Goal: Task Accomplishment & Management: Manage account settings

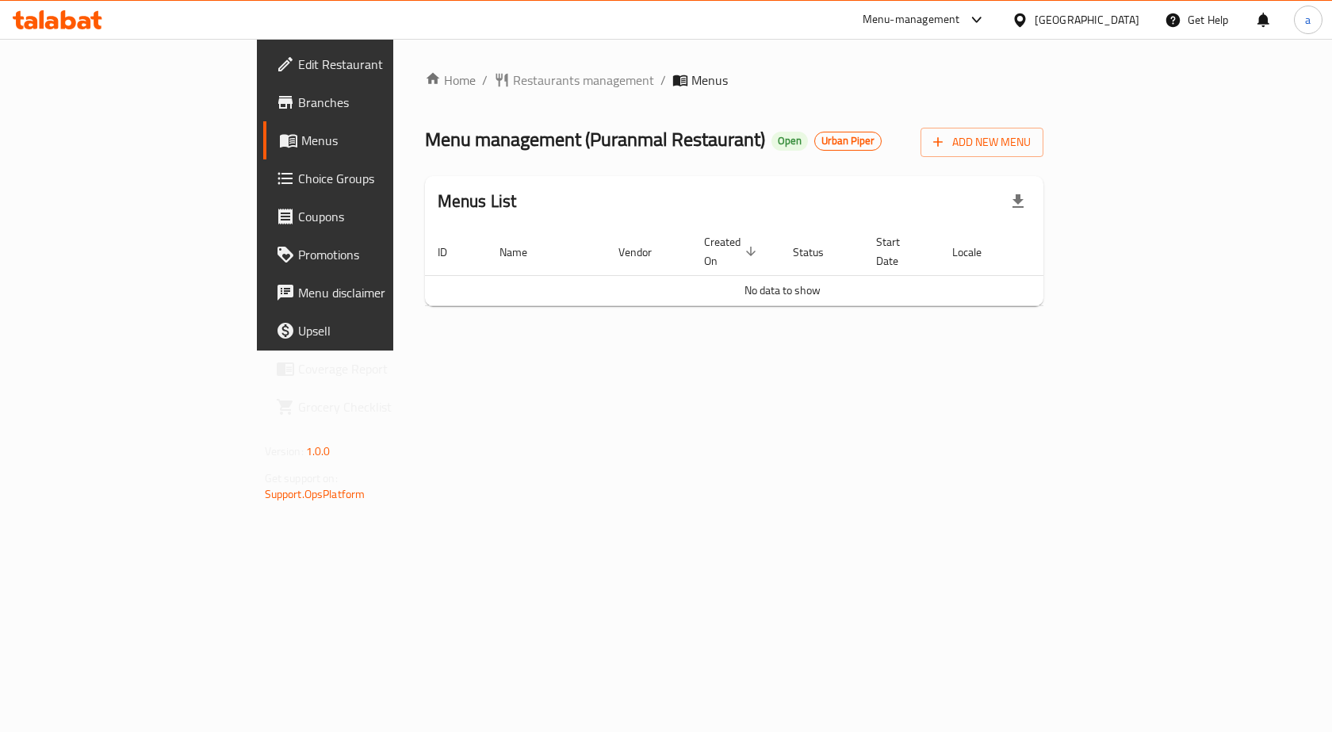
click at [1067, 14] on div "[GEOGRAPHIC_DATA]" at bounding box center [1087, 19] width 105 height 17
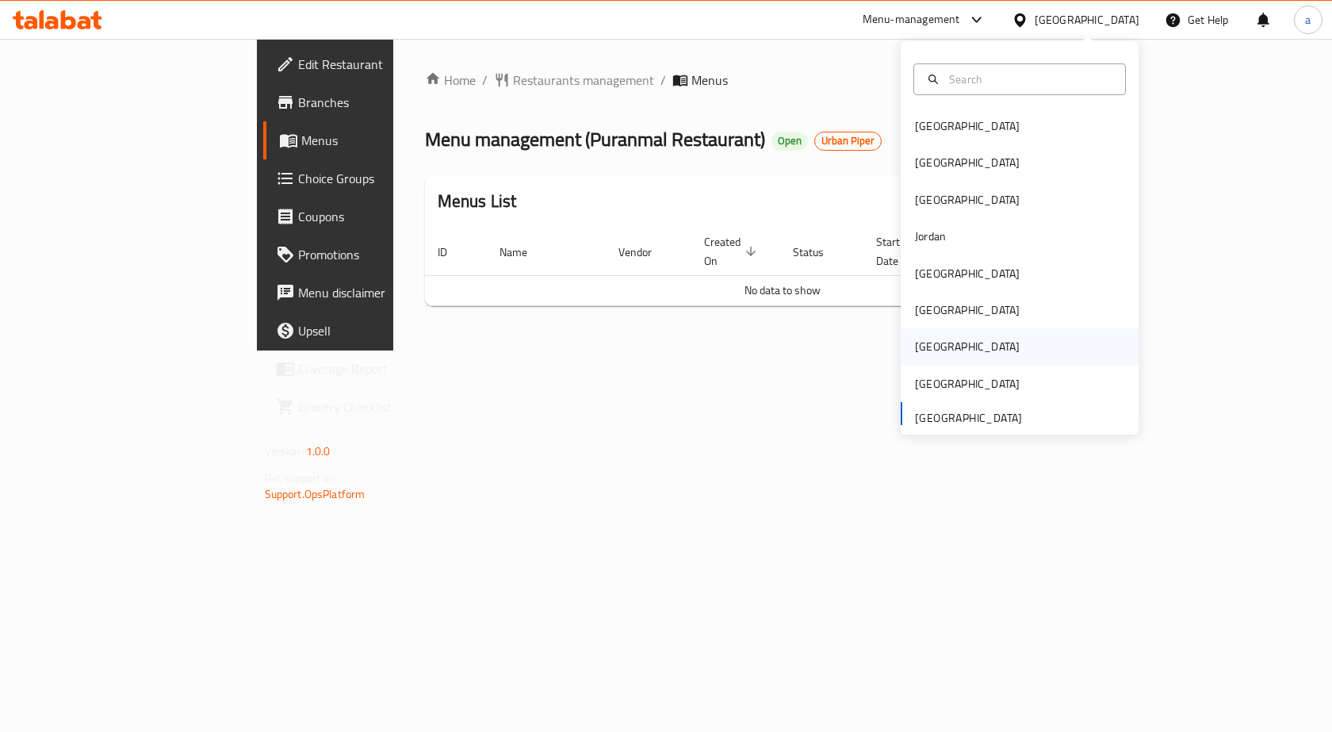
click at [965, 343] on div "[GEOGRAPHIC_DATA]" at bounding box center [1020, 346] width 238 height 36
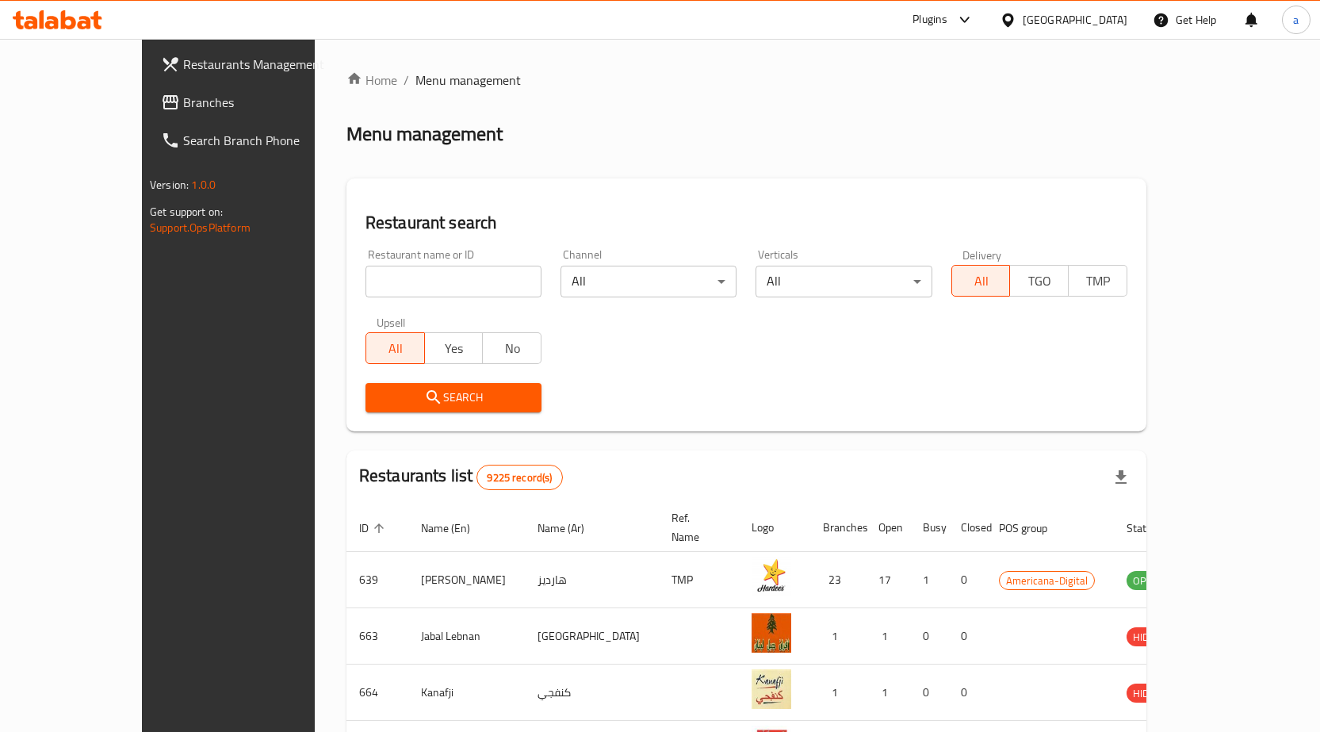
click at [183, 99] on span "Branches" at bounding box center [266, 102] width 167 height 19
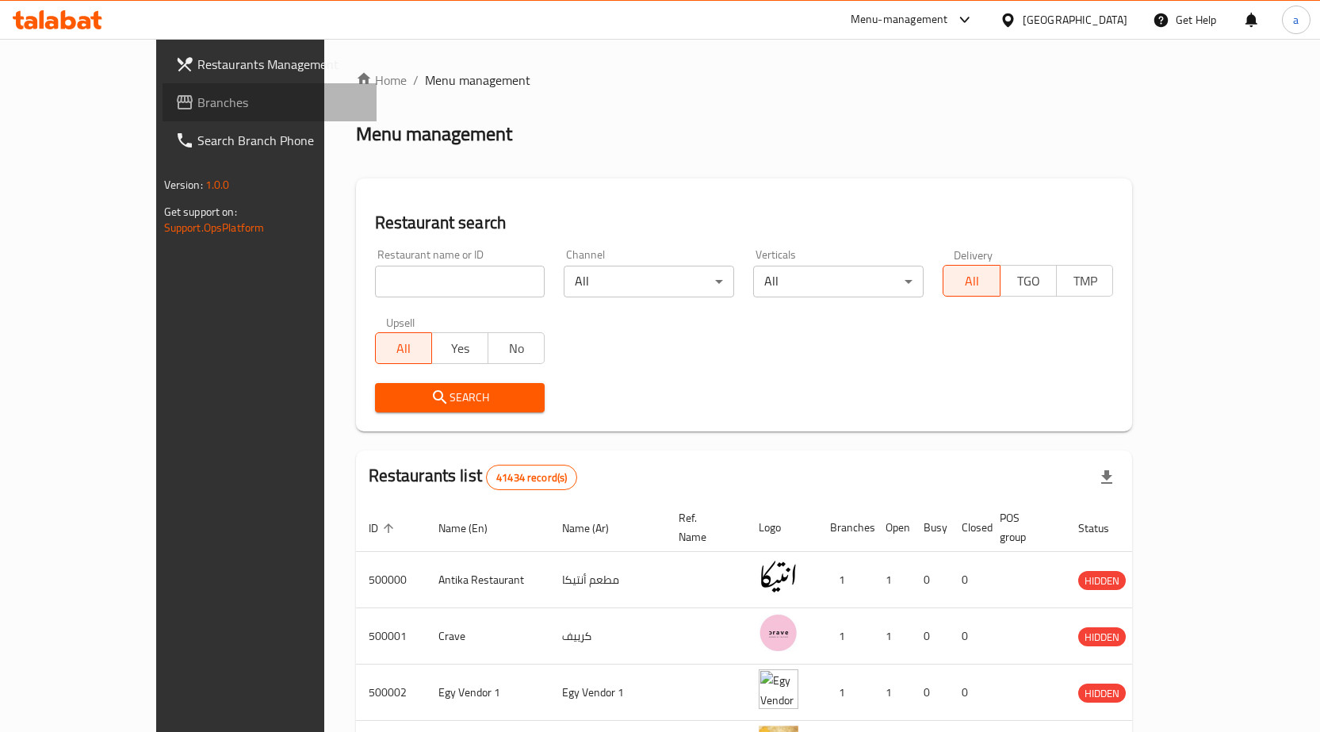
click at [197, 102] on span "Branches" at bounding box center [280, 102] width 167 height 19
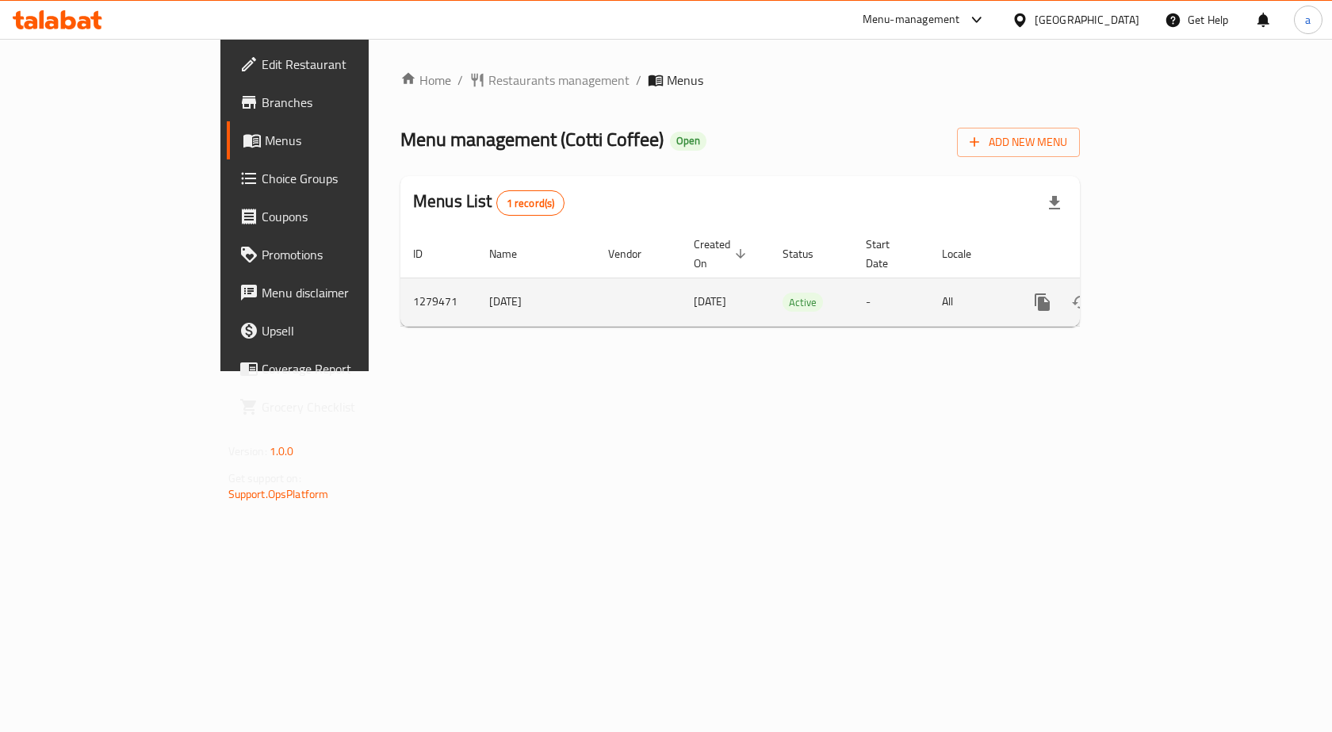
click at [1167, 293] on icon "enhanced table" at bounding box center [1156, 302] width 19 height 19
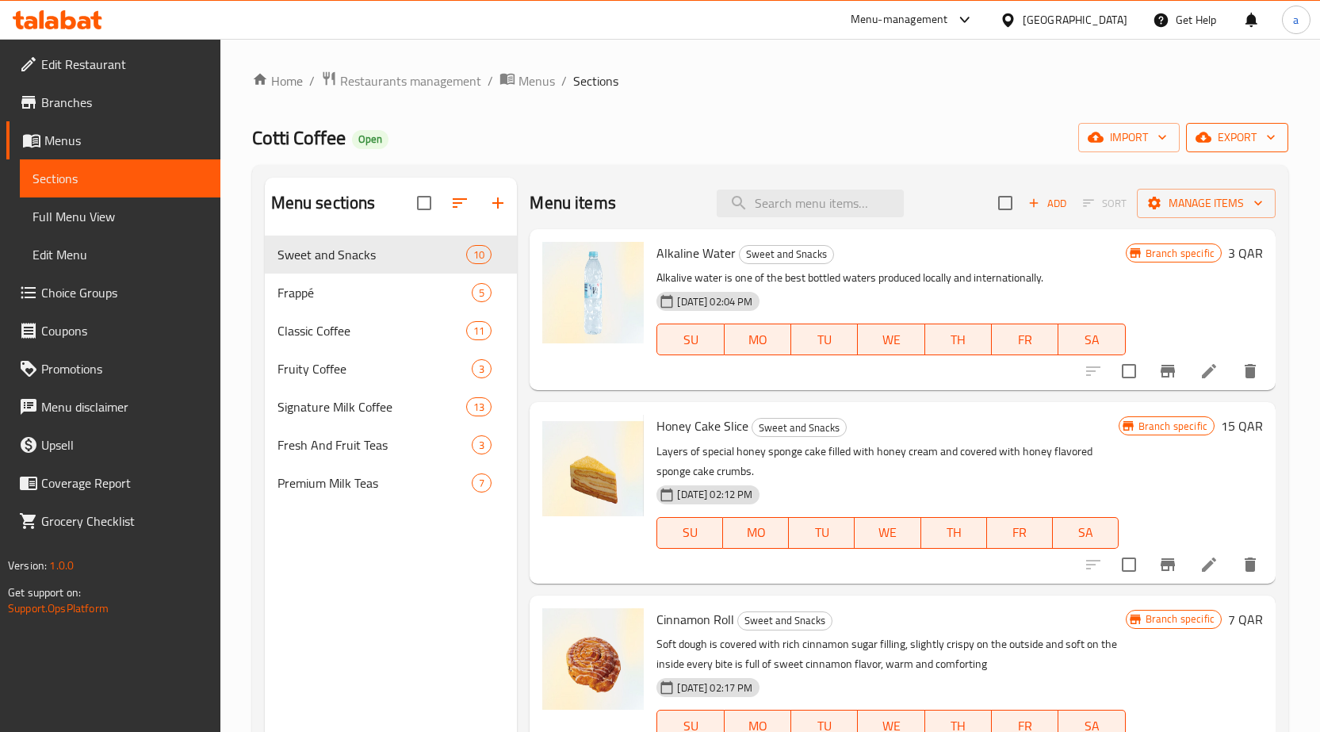
click at [1251, 128] on span "export" at bounding box center [1237, 138] width 77 height 20
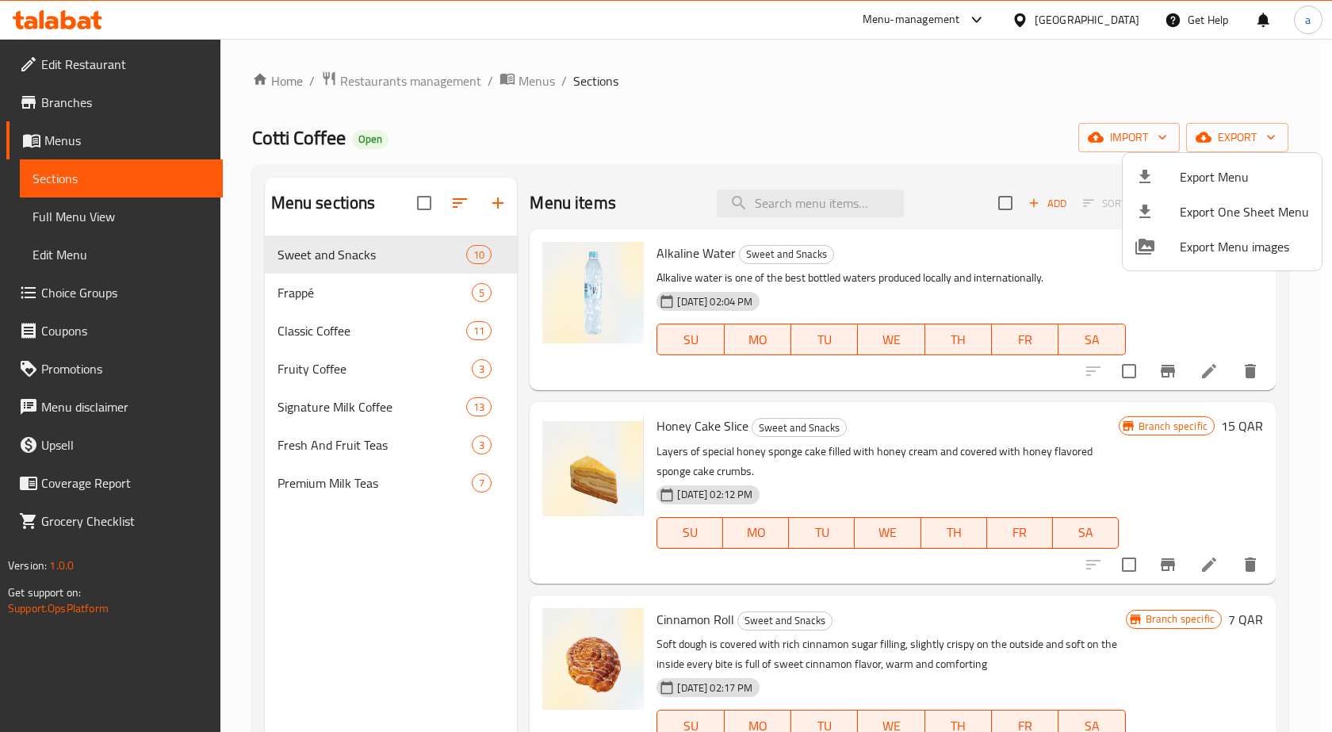
click at [1158, 182] on div at bounding box center [1158, 176] width 44 height 19
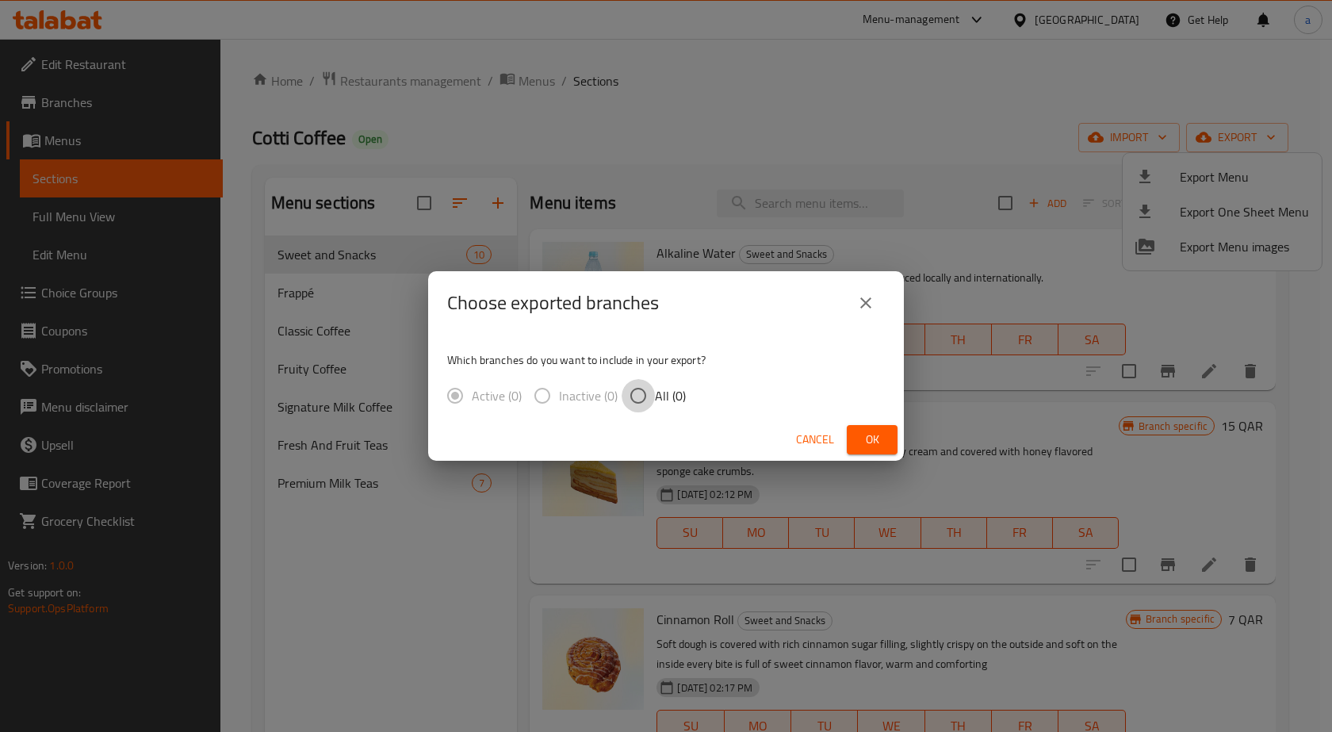
drag, startPoint x: 639, startPoint y: 389, endPoint x: 810, endPoint y: 414, distance: 172.3
click at [646, 390] on input "All (0)" at bounding box center [638, 395] width 33 height 33
radio input "true"
click at [867, 437] on span "Ok" at bounding box center [872, 440] width 25 height 20
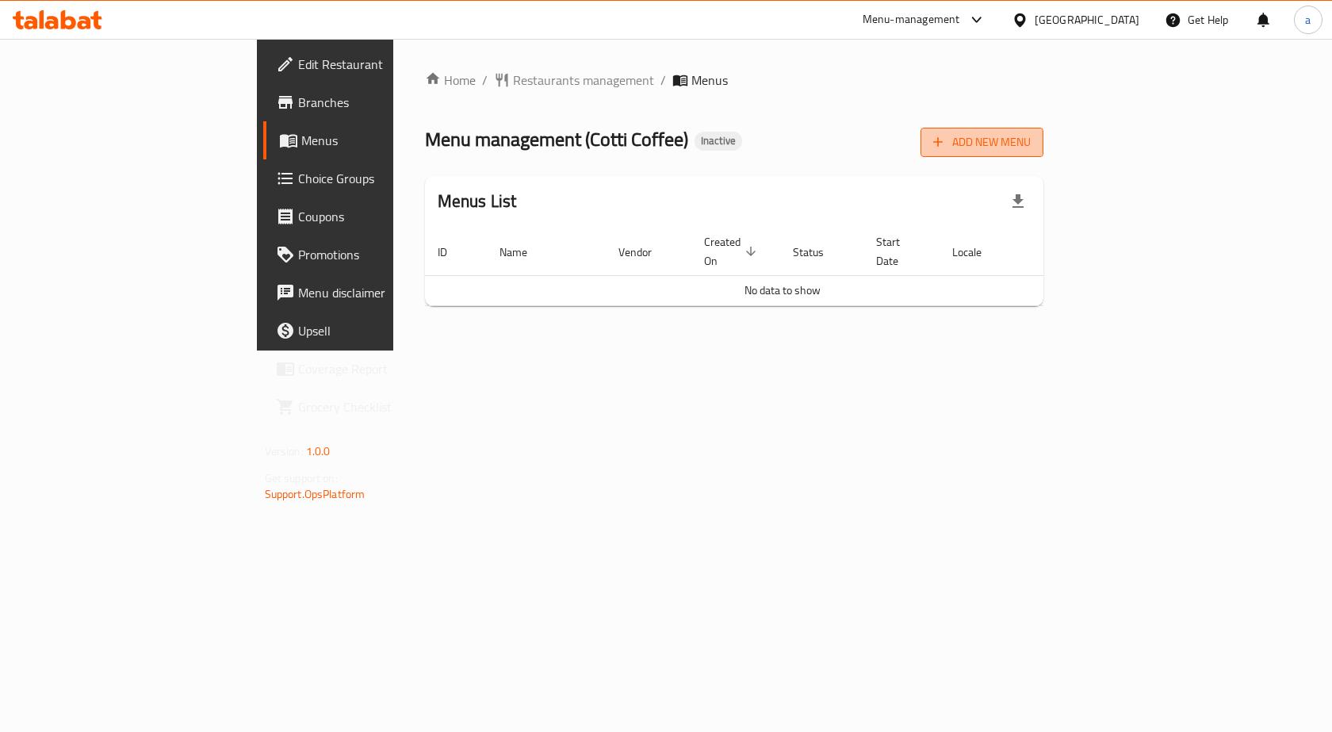
click at [1031, 135] on span "Add New Menu" at bounding box center [982, 142] width 98 height 20
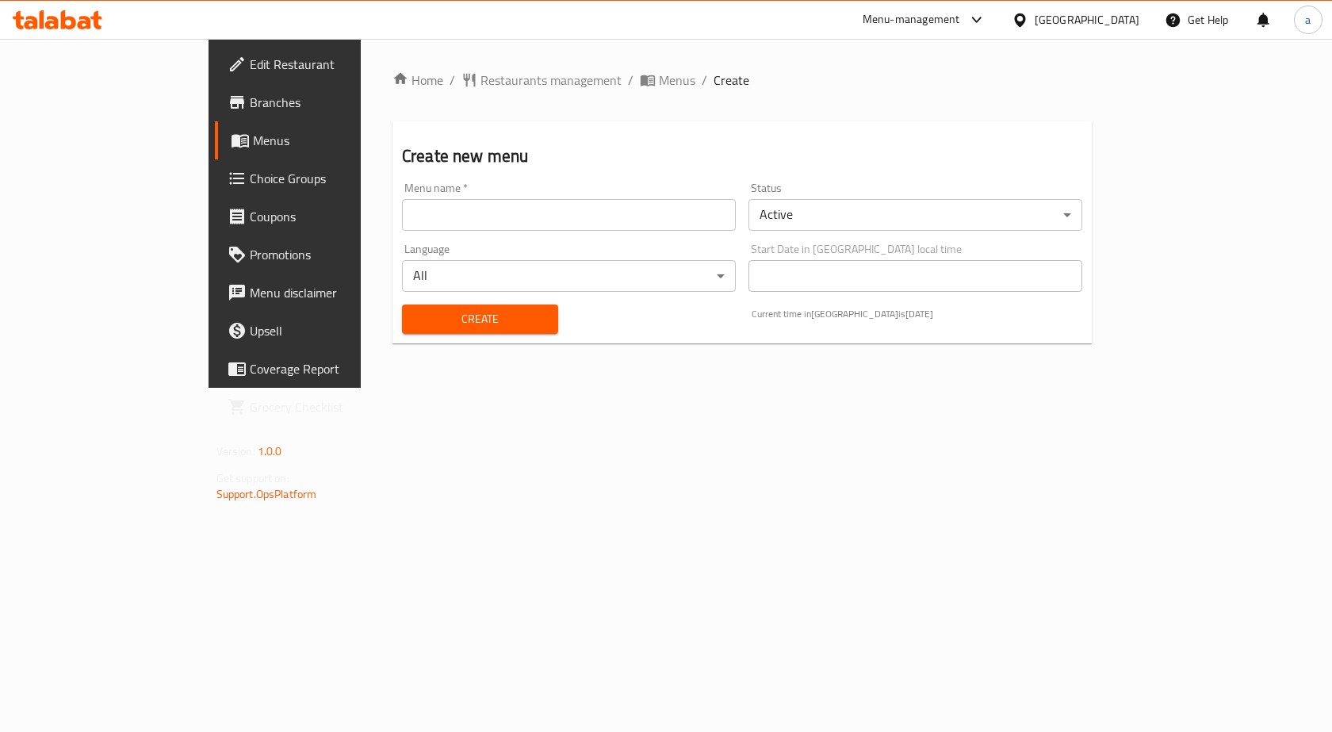
click at [512, 210] on input "text" at bounding box center [569, 215] width 334 height 32
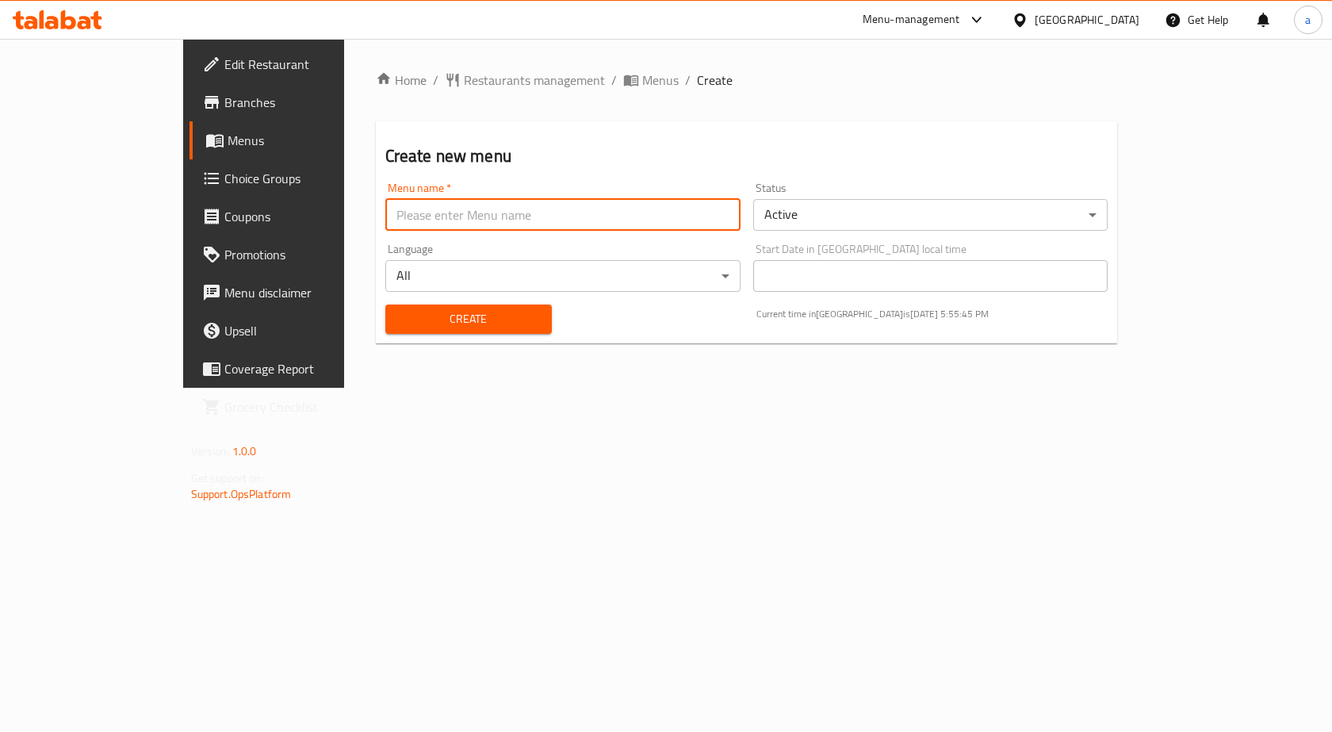
click at [423, 224] on input "text" at bounding box center [562, 215] width 355 height 32
type input "10-9-2025"
click at [385, 305] on button "Create" at bounding box center [468, 319] width 167 height 29
click at [190, 155] on link "Menus" at bounding box center [298, 140] width 216 height 38
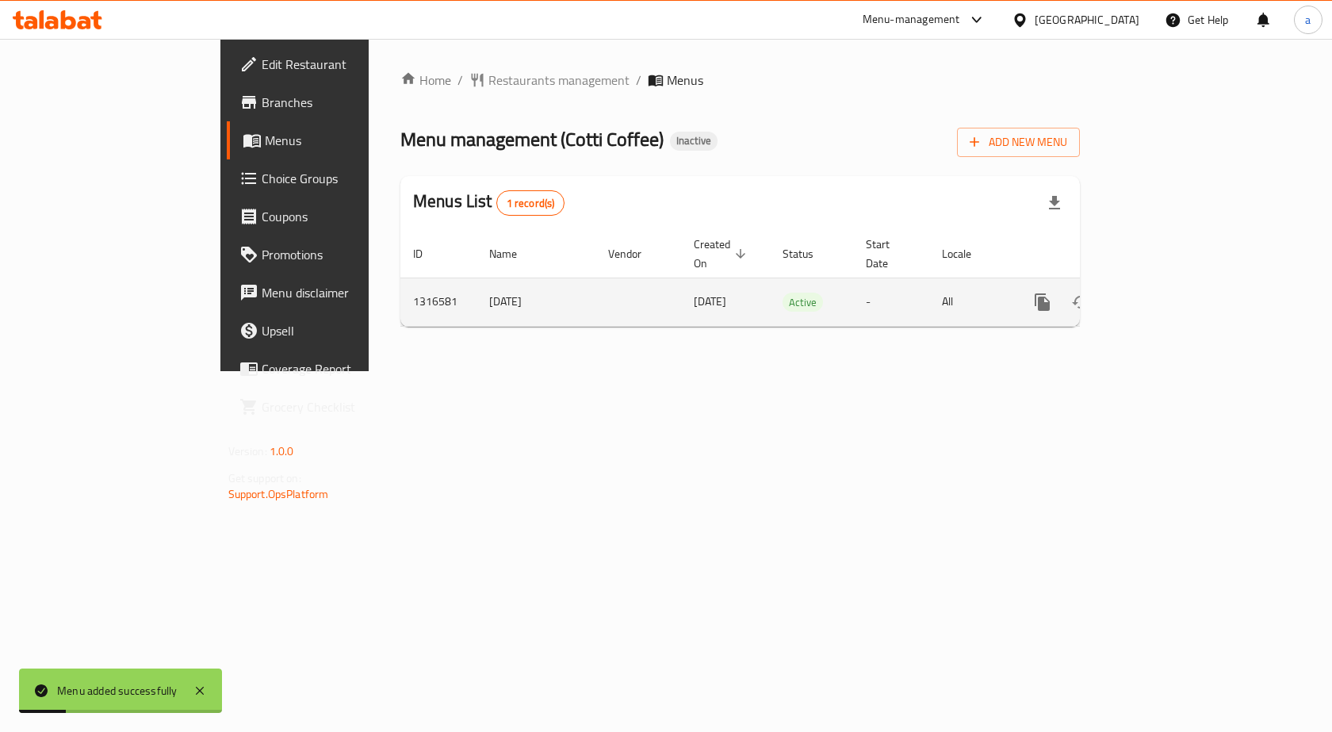
click at [1164, 295] on icon "enhanced table" at bounding box center [1157, 302] width 14 height 14
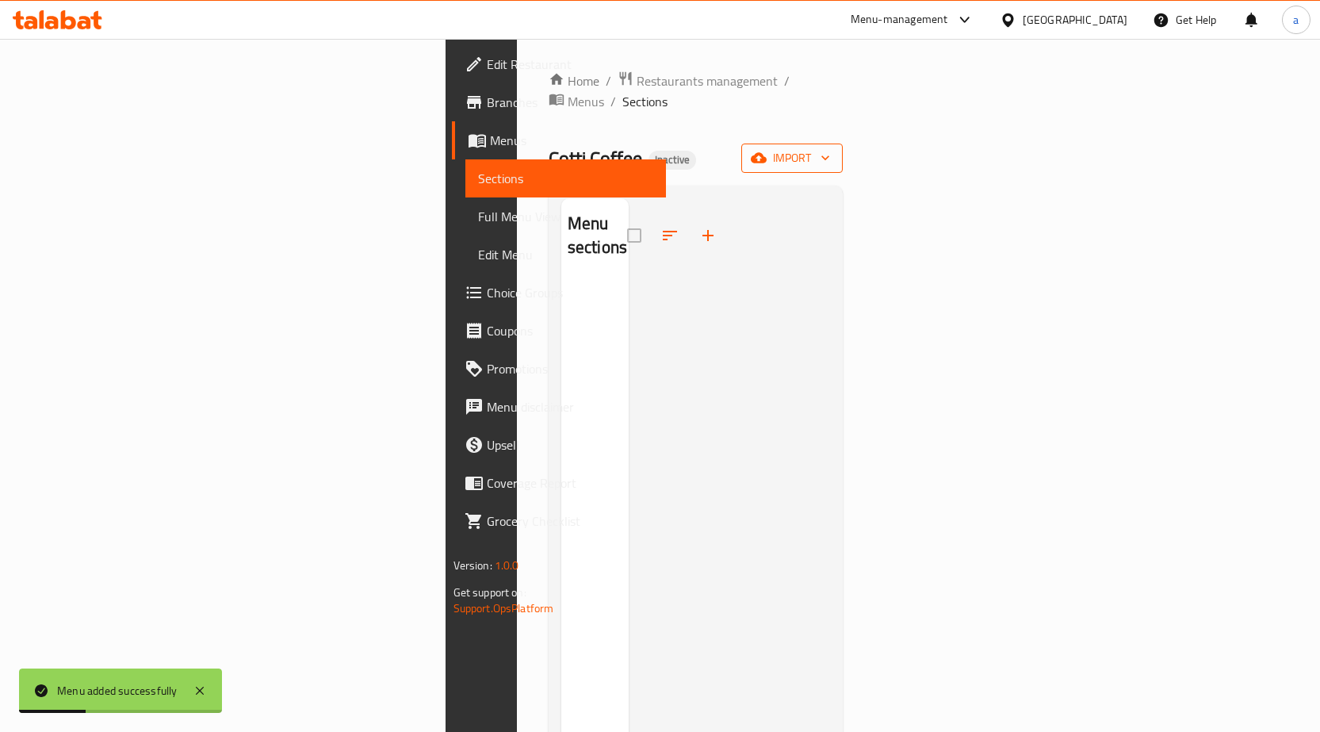
click at [830, 148] on span "import" at bounding box center [792, 158] width 76 height 20
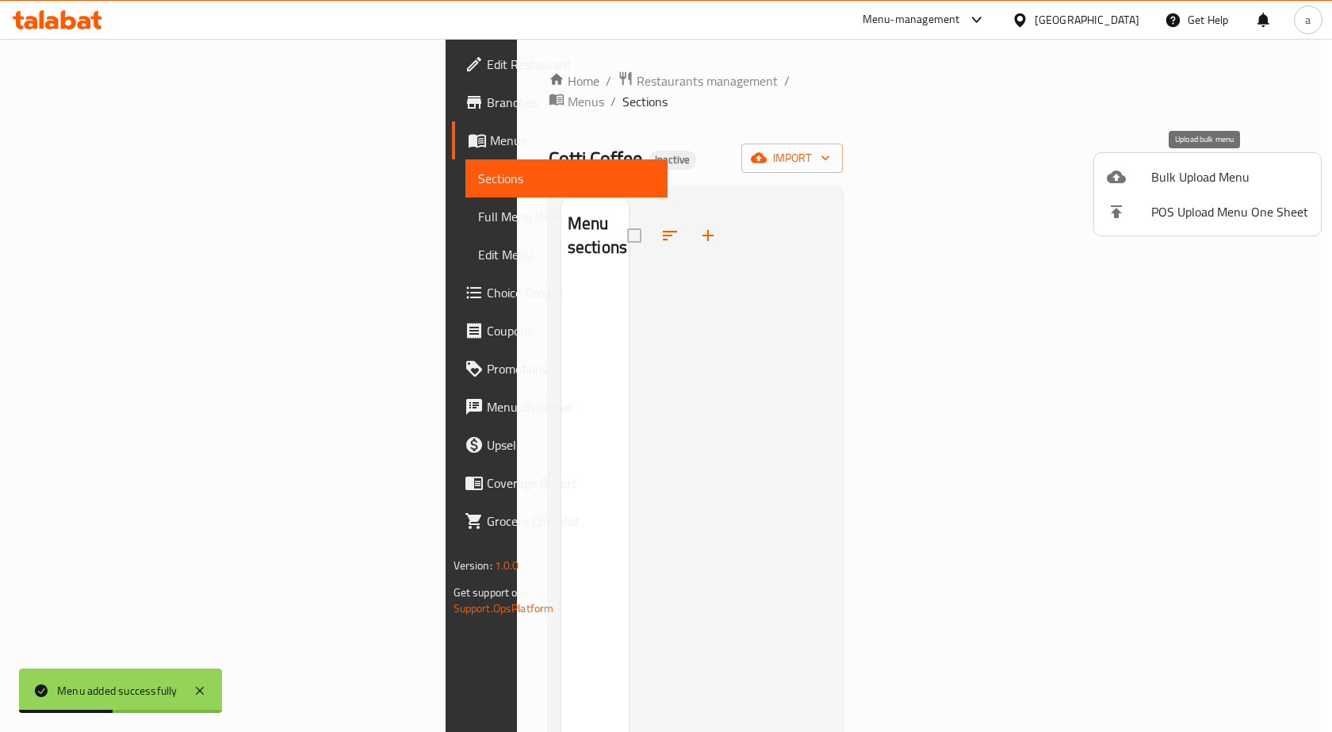
click at [1197, 177] on span "Bulk Upload Menu" at bounding box center [1229, 176] width 157 height 19
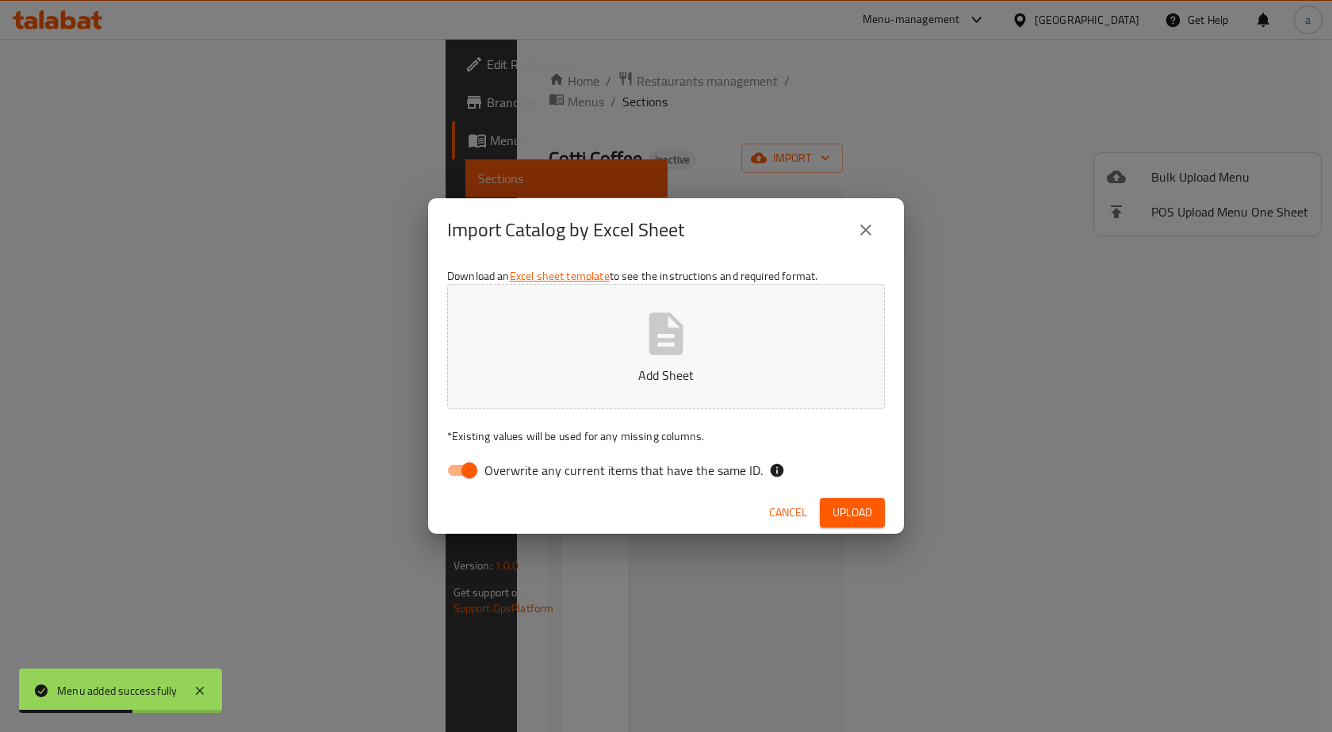
click at [661, 473] on span "Overwrite any current items that have the same ID." at bounding box center [624, 470] width 278 height 19
click at [515, 473] on input "Overwrite any current items that have the same ID." at bounding box center [469, 470] width 90 height 30
checkbox input "false"
click at [867, 515] on span "Upload" at bounding box center [853, 513] width 40 height 20
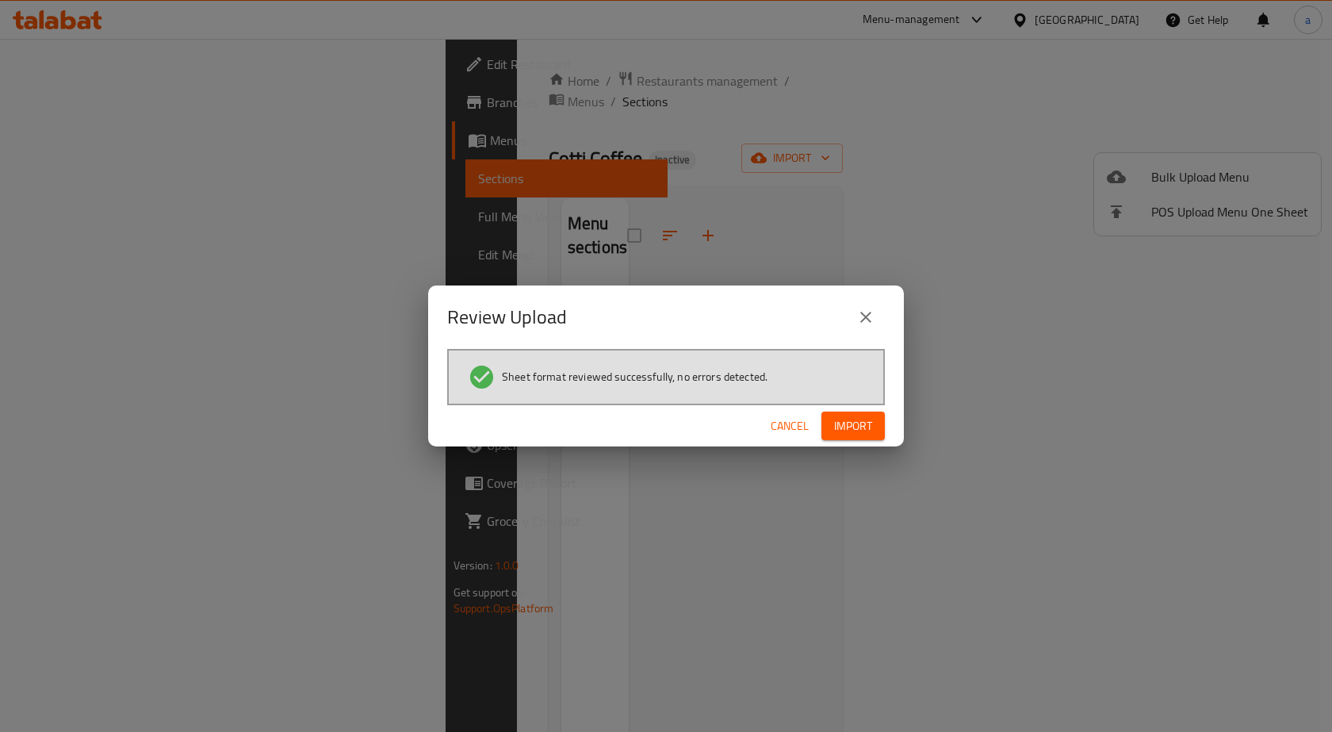
click at [852, 423] on span "Import" at bounding box center [853, 426] width 38 height 20
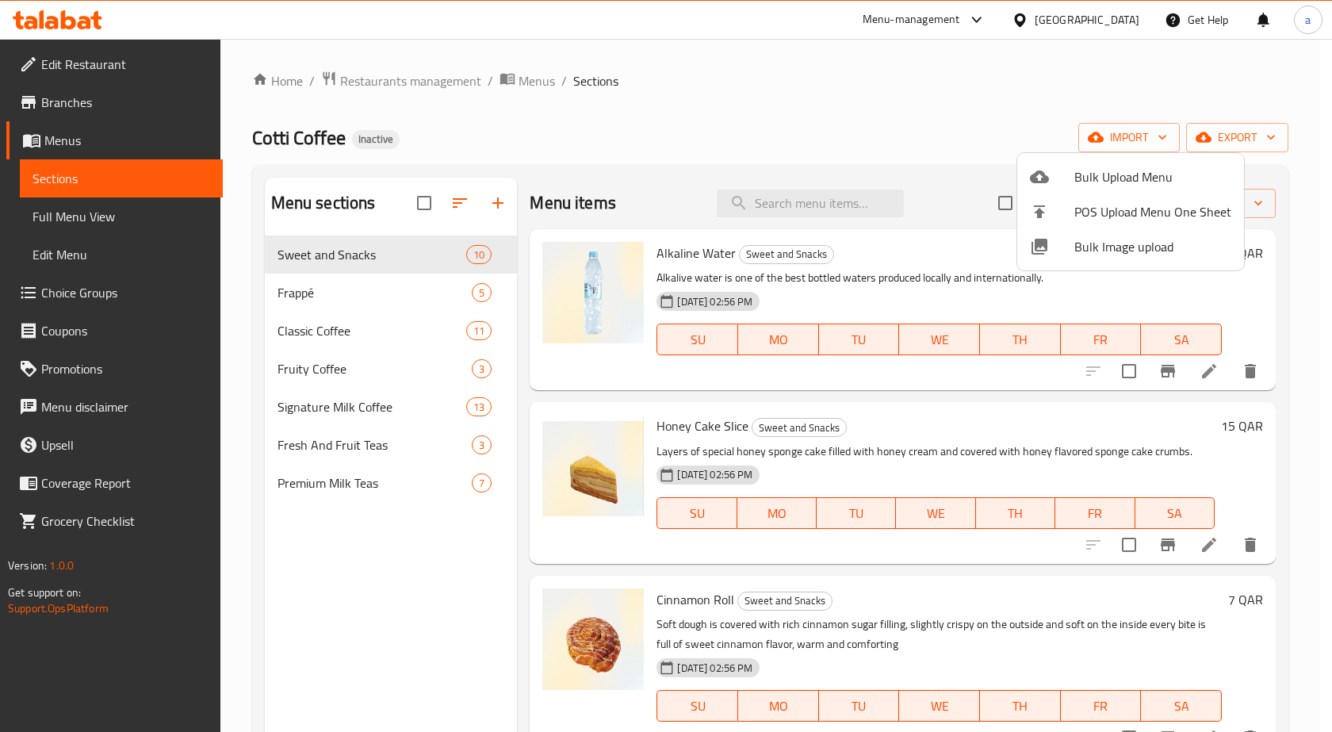
click at [1236, 136] on div at bounding box center [666, 366] width 1332 height 732
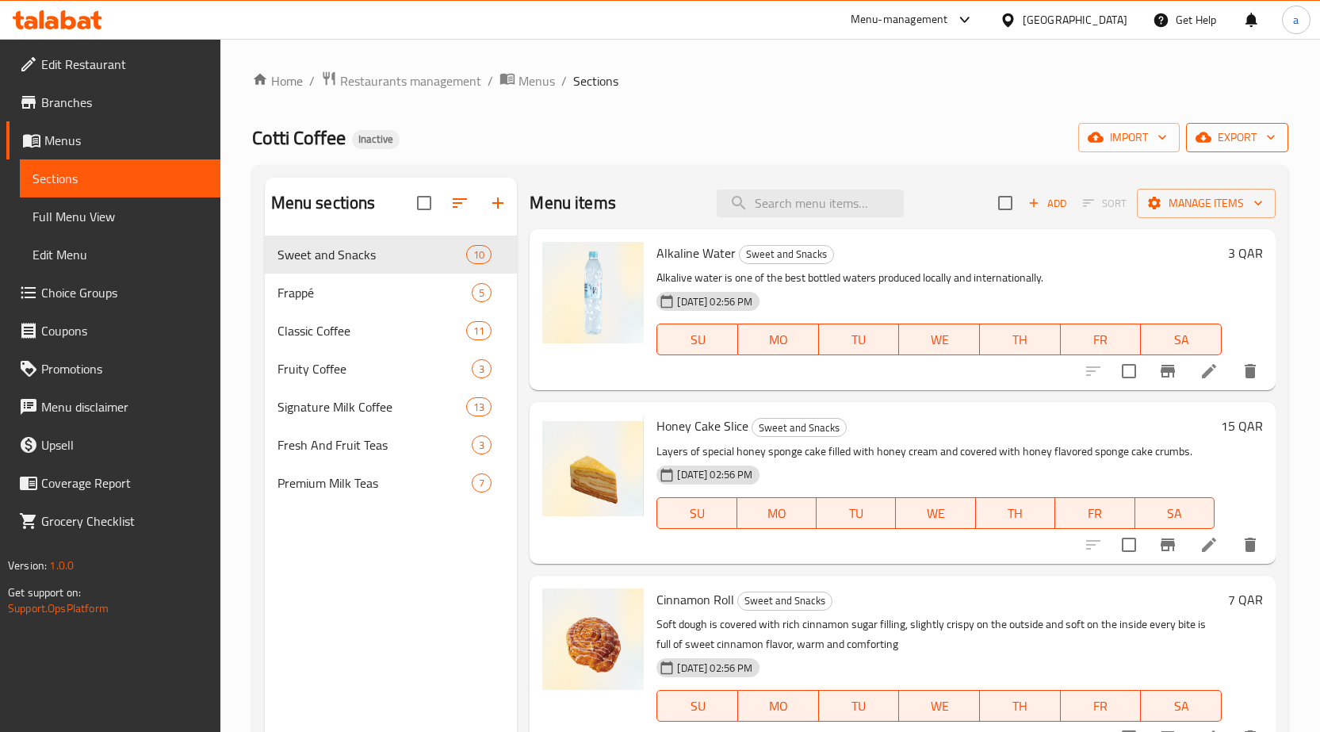
click at [1236, 135] on span "export" at bounding box center [1237, 138] width 77 height 20
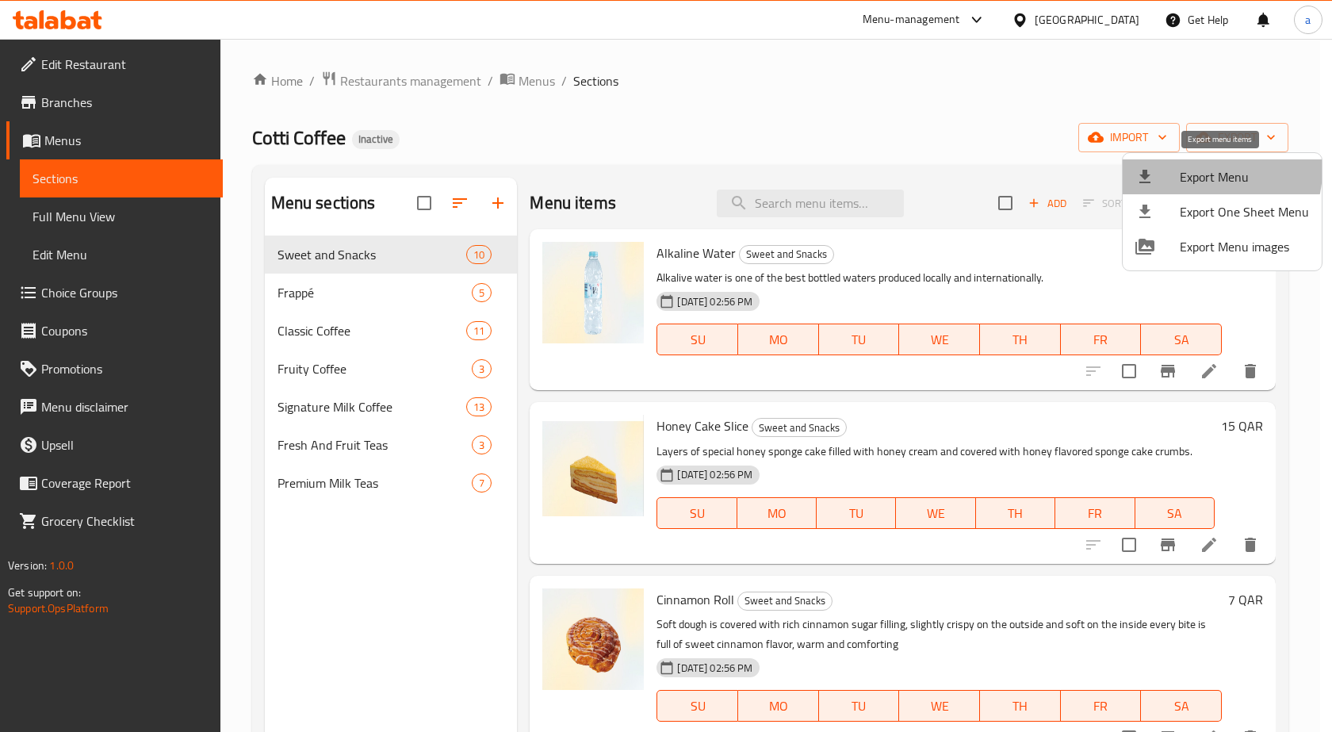
click at [1200, 169] on span "Export Menu" at bounding box center [1244, 176] width 129 height 19
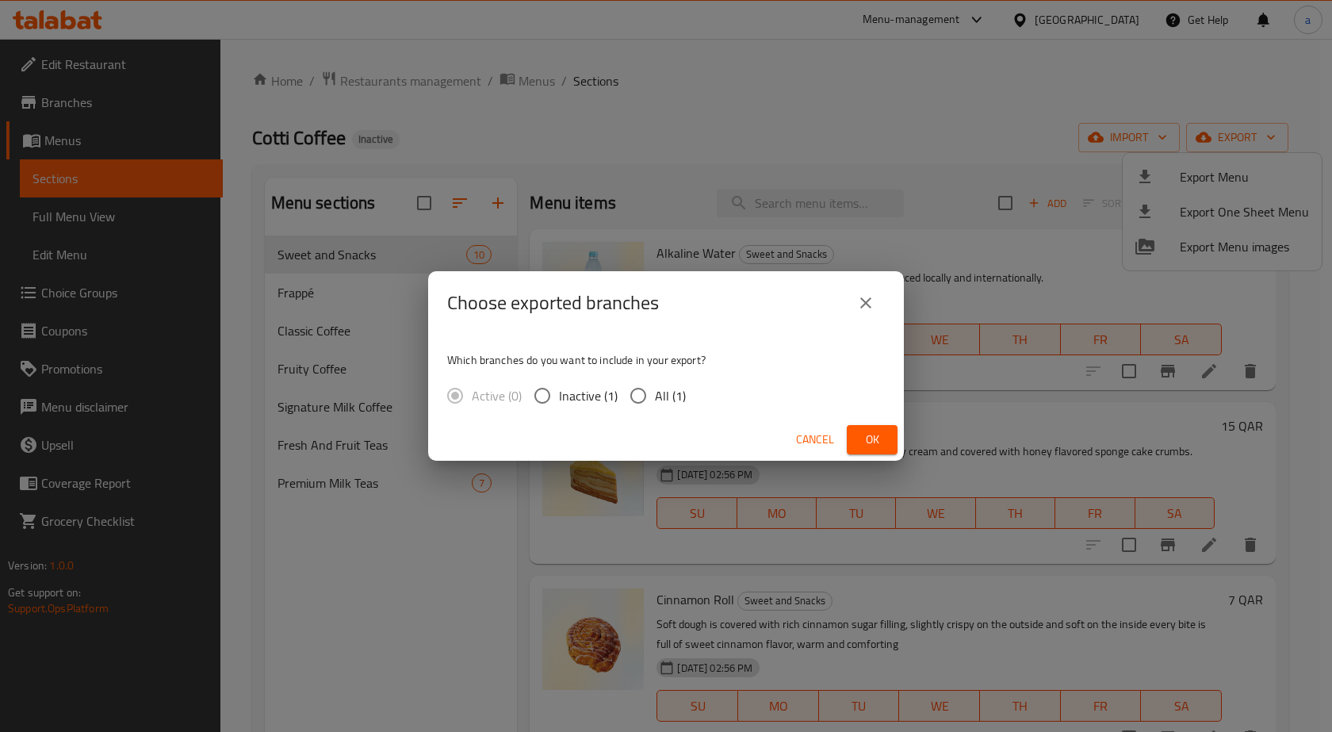
click at [655, 389] on span "All (1)" at bounding box center [670, 395] width 31 height 19
click at [655, 389] on input "All (1)" at bounding box center [638, 395] width 33 height 33
radio input "true"
click at [878, 435] on span "Ok" at bounding box center [872, 440] width 25 height 20
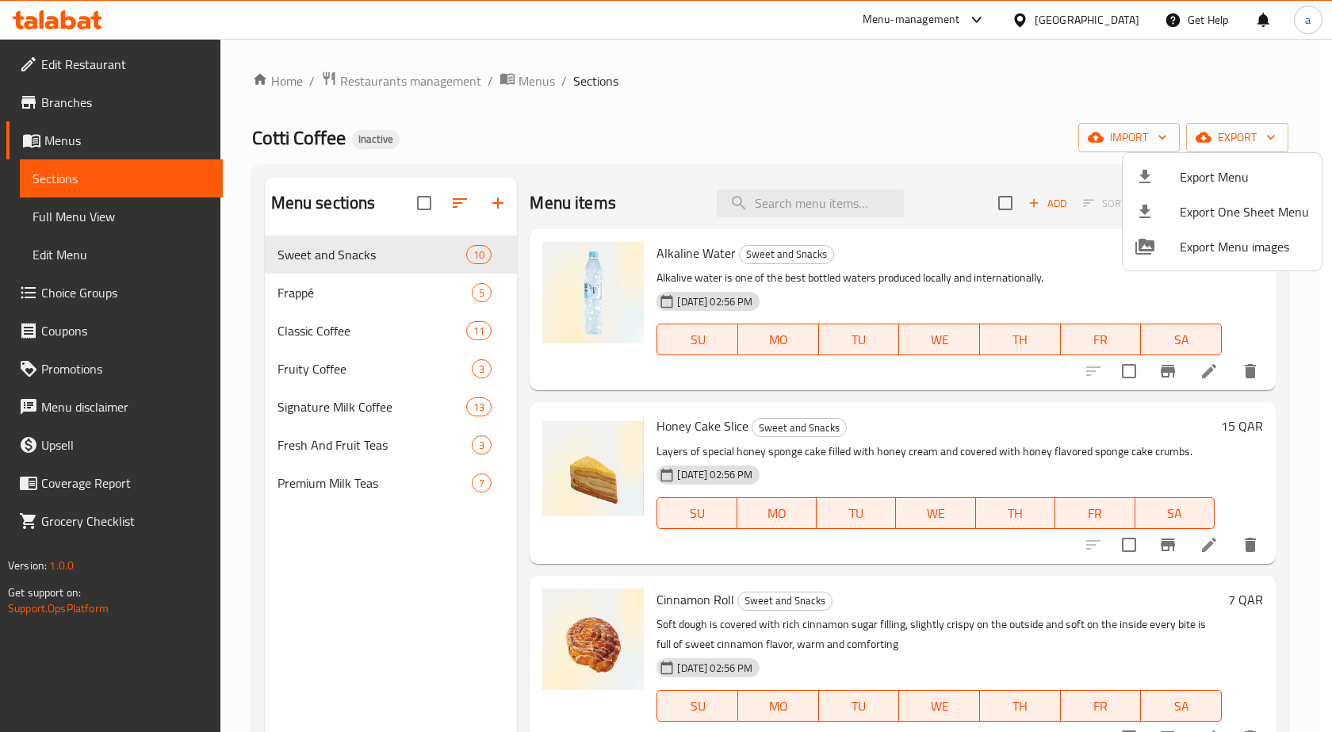
click at [144, 146] on div at bounding box center [666, 366] width 1332 height 732
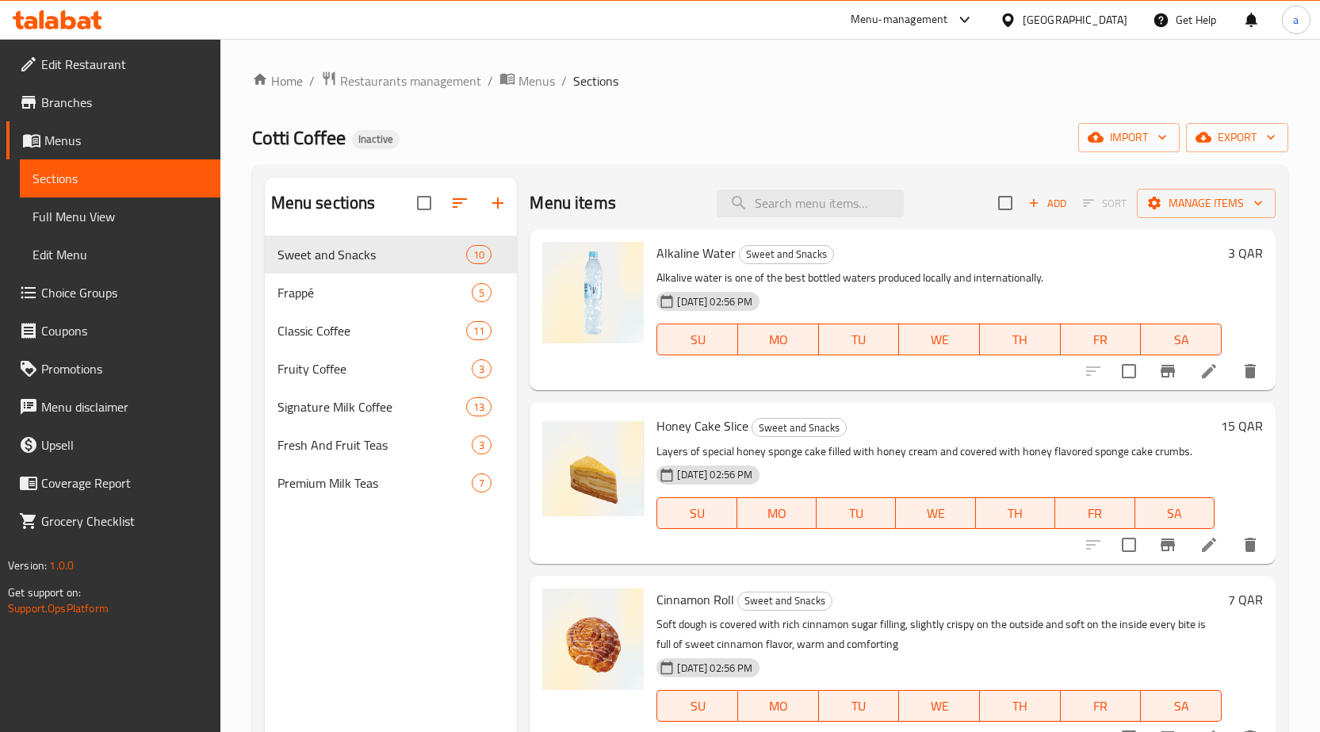
click at [138, 143] on span "Menus" at bounding box center [125, 140] width 163 height 19
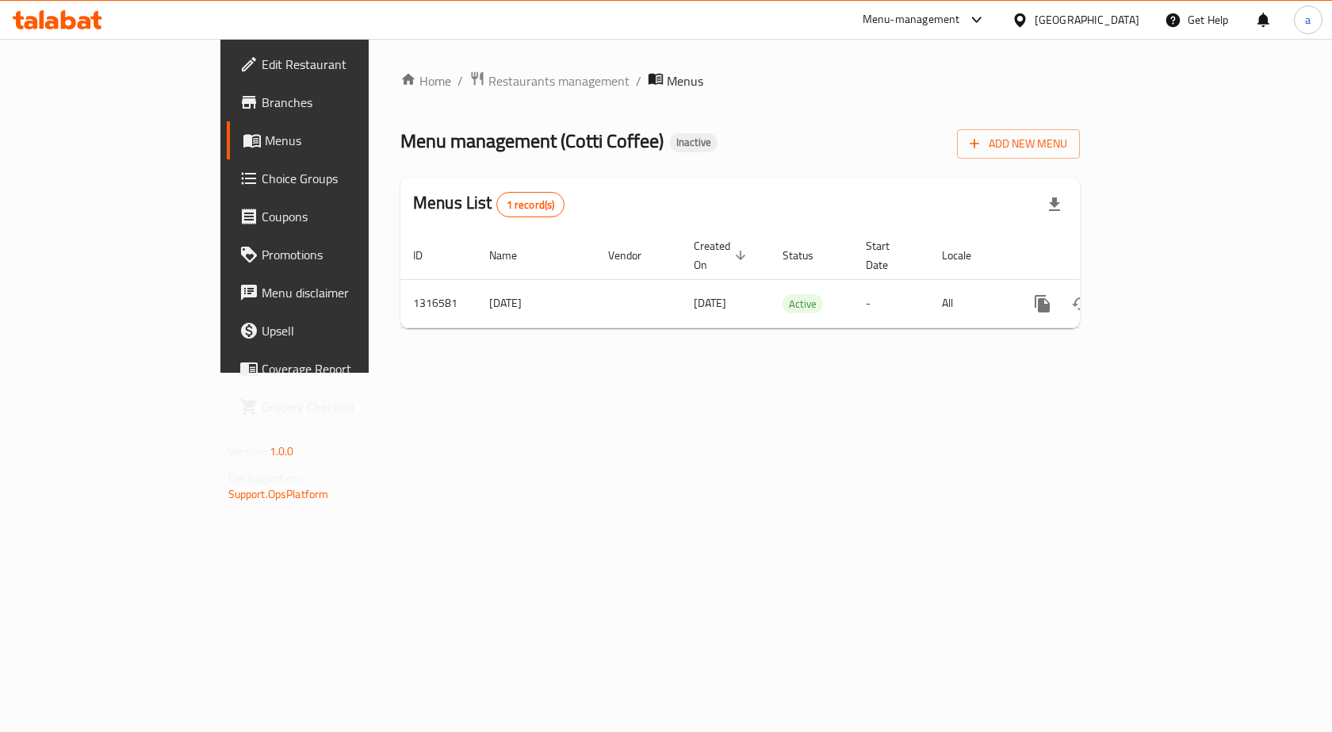
click at [265, 145] on span "Menus" at bounding box center [348, 140] width 166 height 19
click at [262, 111] on span "Branches" at bounding box center [346, 102] width 169 height 19
